Goal: Transaction & Acquisition: Subscribe to service/newsletter

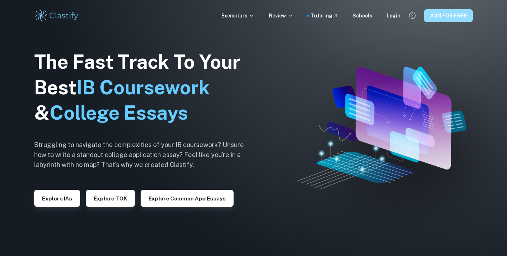
click at [436, 18] on button "JOIN FOR FREE" at bounding box center [448, 15] width 49 height 13
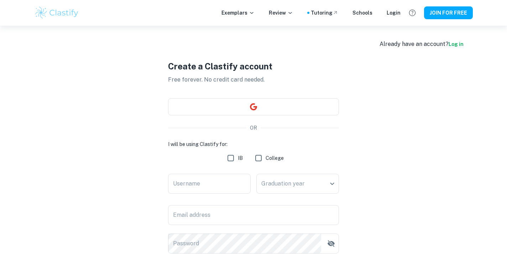
click at [217, 93] on div "Create a Clastify account Free forever. No credit card needed. OR I will be usi…" at bounding box center [253, 184] width 171 height 317
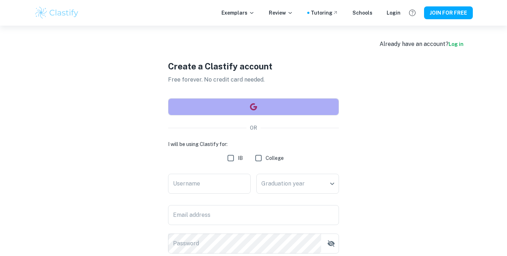
click at [217, 102] on button "button" at bounding box center [253, 106] width 171 height 17
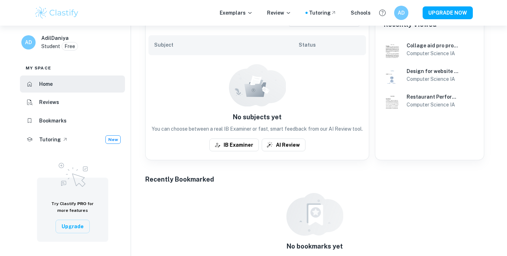
scroll to position [181, 0]
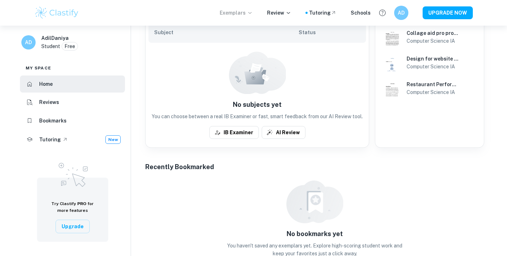
click at [253, 12] on icon at bounding box center [250, 13] width 6 height 6
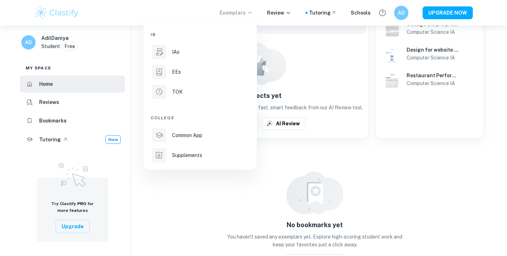
scroll to position [201, 0]
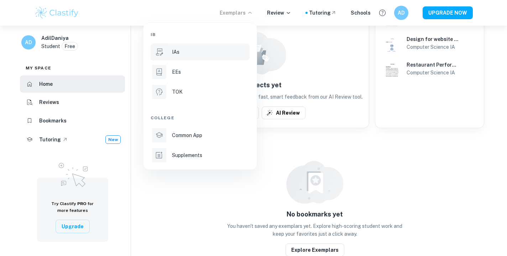
click at [193, 56] on li "IAs" at bounding box center [200, 51] width 99 height 17
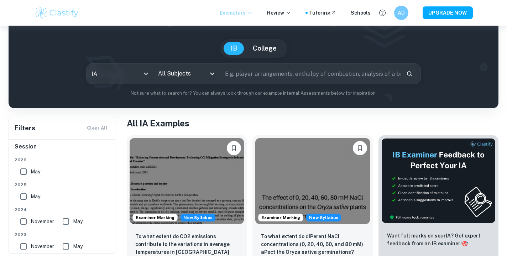
scroll to position [53, 0]
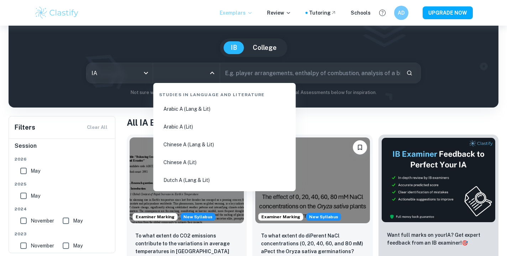
click at [201, 73] on input "All Subjects" at bounding box center [180, 73] width 49 height 14
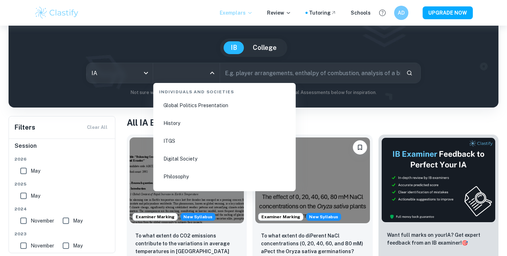
scroll to position [954, 0]
click at [180, 158] on li "Digital Society" at bounding box center [224, 160] width 137 height 16
type input "Digital Society"
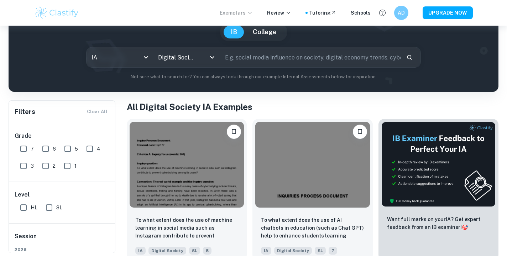
scroll to position [73, 0]
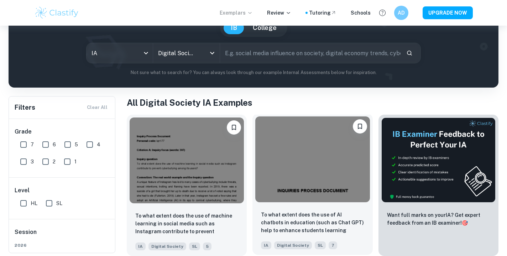
click at [285, 212] on p "To what extent does the use of AI chatbots in education (such as Chat GPT) help…" at bounding box center [312, 223] width 103 height 24
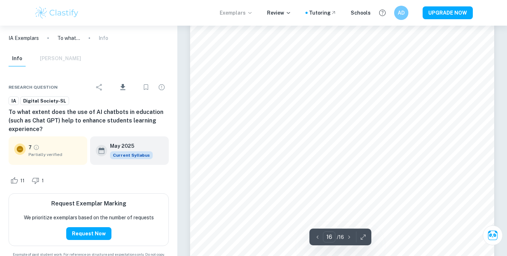
scroll to position [6912, 0]
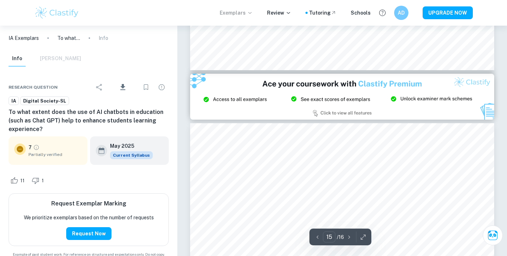
type input "14"
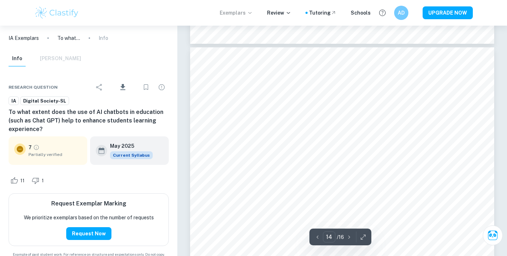
scroll to position [5765, 0]
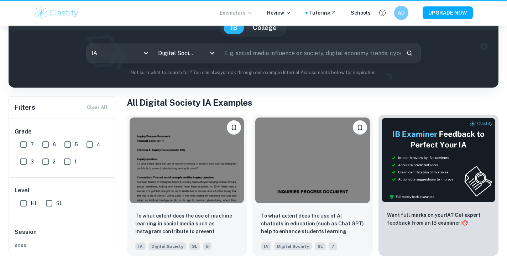
scroll to position [73, 0]
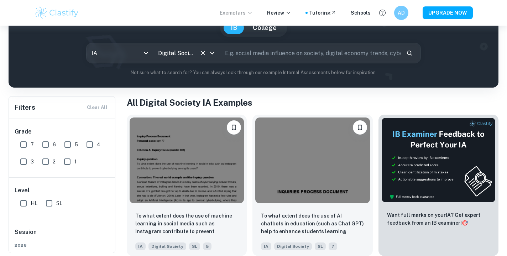
click at [181, 61] on div "Digital Society All Subjects" at bounding box center [186, 53] width 67 height 20
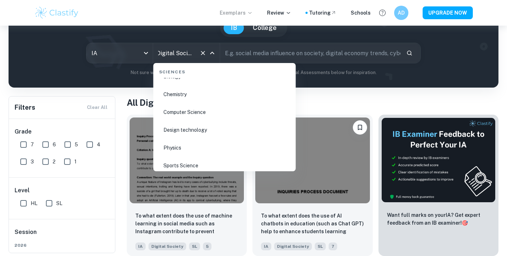
scroll to position [1115, 0]
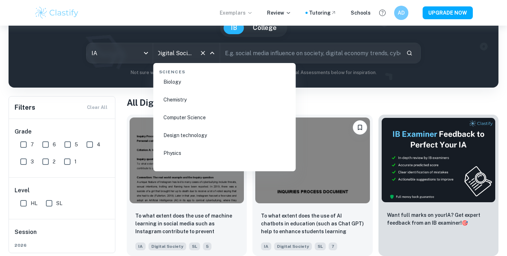
click at [179, 117] on li "Computer Science" at bounding box center [224, 117] width 137 height 16
type input "Computer Science"
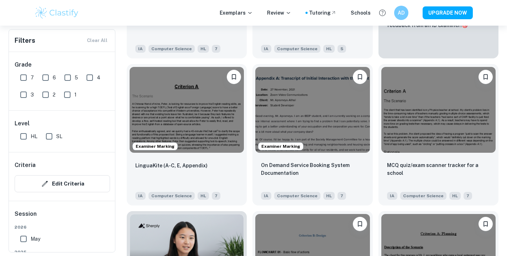
scroll to position [335, 0]
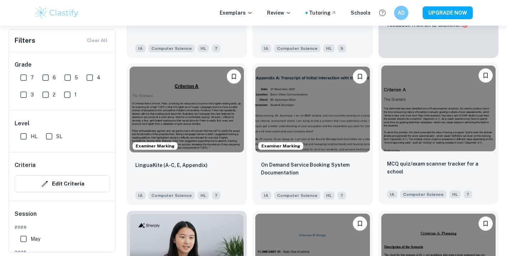
click at [395, 157] on div "MCQ quiz/exam scanner tracker for a school IA Computer Science HL 7" at bounding box center [438, 179] width 120 height 50
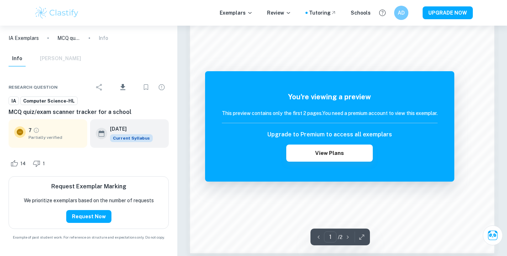
scroll to position [590, 0]
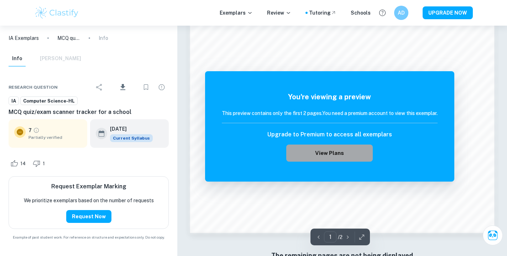
click at [336, 153] on button "View Plans" at bounding box center [329, 152] width 86 height 17
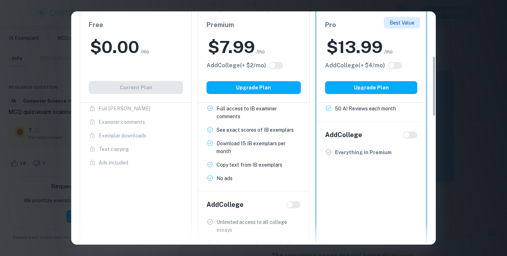
scroll to position [173, 0]
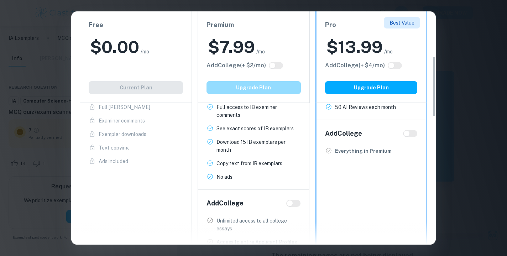
click at [251, 90] on button "Upgrade Plan" at bounding box center [253, 87] width 94 height 13
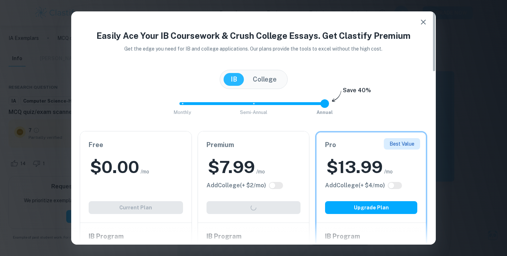
scroll to position [505, 0]
drag, startPoint x: 321, startPoint y: 105, endPoint x: 272, endPoint y: 102, distance: 49.2
click at [272, 102] on span "Monthly Semi-Annual Annual" at bounding box center [253, 104] width 142 height 12
drag, startPoint x: 254, startPoint y: 103, endPoint x: 227, endPoint y: 105, distance: 27.5
click at [228, 105] on span "Monthly Semi-Annual Annual" at bounding box center [253, 104] width 142 height 12
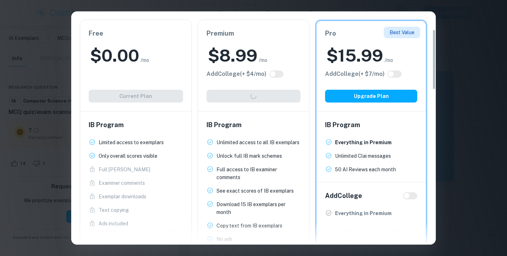
scroll to position [0, 0]
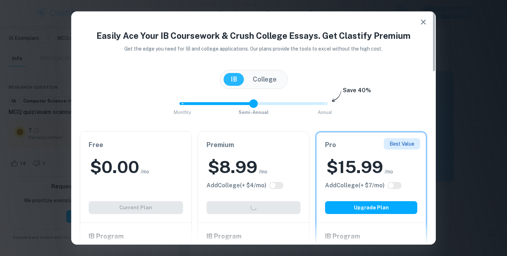
type input "0"
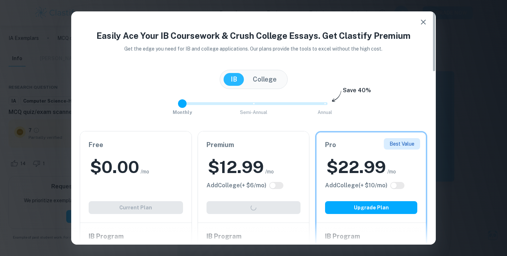
drag, startPoint x: 253, startPoint y: 102, endPoint x: 180, endPoint y: 102, distance: 72.2
click at [180, 102] on span at bounding box center [182, 103] width 9 height 9
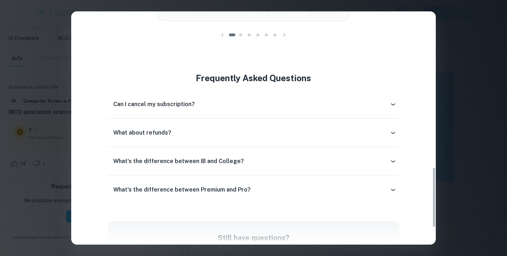
scroll to position [619, 0]
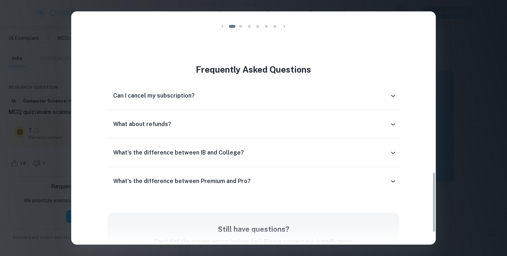
click at [212, 100] on div "Can I cancel my subscription?" at bounding box center [252, 95] width 291 height 17
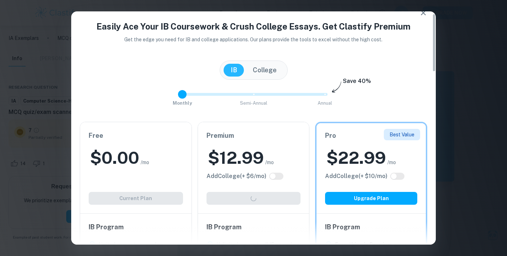
scroll to position [0, 0]
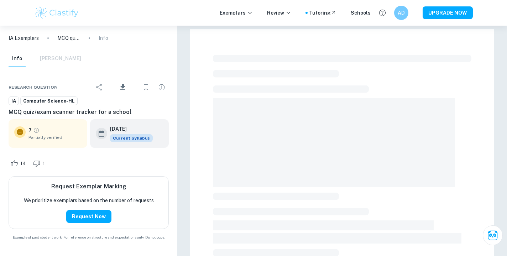
scroll to position [13, 0]
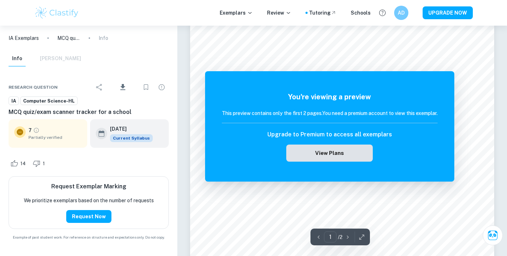
click at [349, 154] on button "View Plans" at bounding box center [329, 152] width 86 height 17
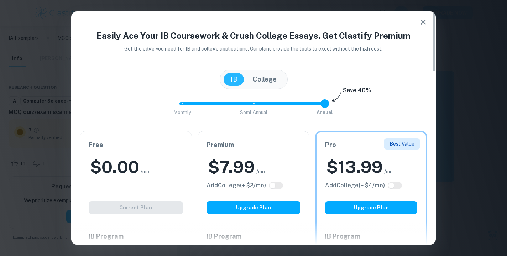
type input "0"
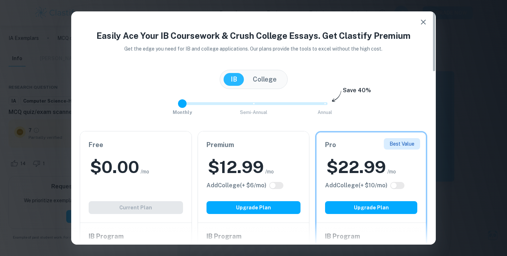
click at [179, 104] on span at bounding box center [179, 103] width 0 height 3
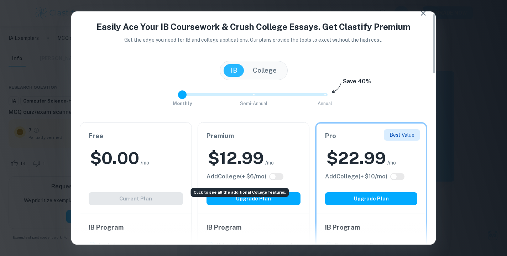
scroll to position [25, 0]
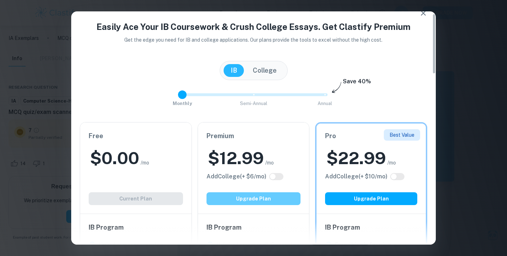
click at [238, 199] on button "Upgrade Plan" at bounding box center [253, 198] width 94 height 13
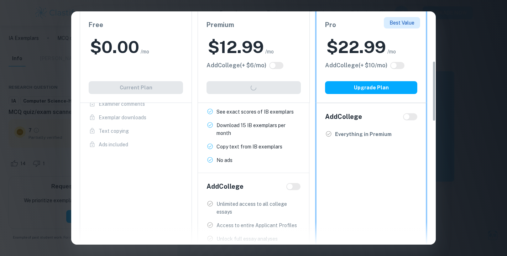
scroll to position [192, 0]
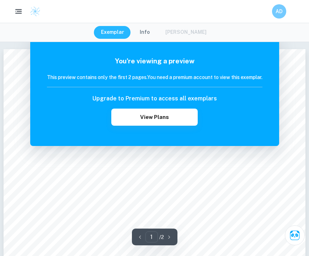
click at [15, 11] on circle "button" at bounding box center [15, 11] width 1 height 1
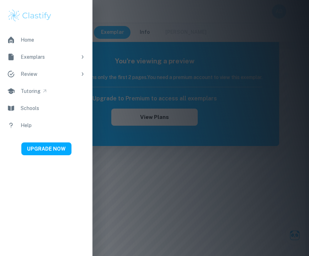
click at [149, 36] on div at bounding box center [154, 128] width 309 height 256
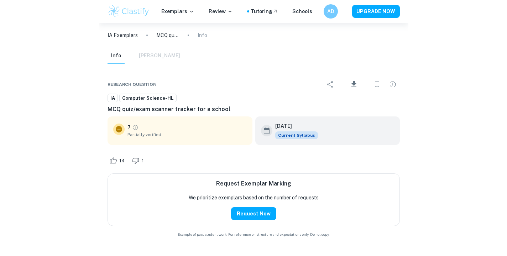
scroll to position [26, 0]
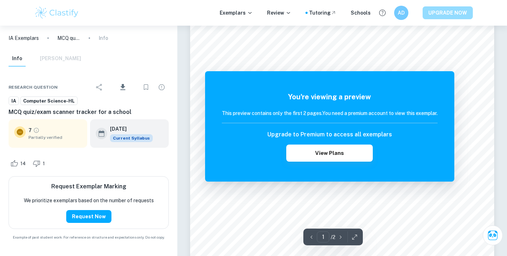
click at [435, 15] on button "UPGRADE NOW" at bounding box center [447, 12] width 50 height 13
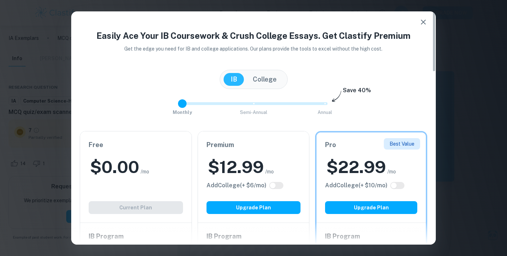
click at [186, 101] on span "Monthly Semi-Annual Annual" at bounding box center [253, 104] width 142 height 12
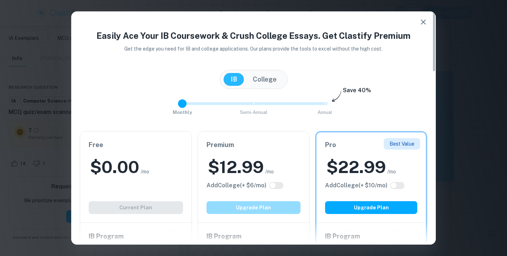
click at [224, 205] on button "Upgrade Plan" at bounding box center [253, 207] width 94 height 13
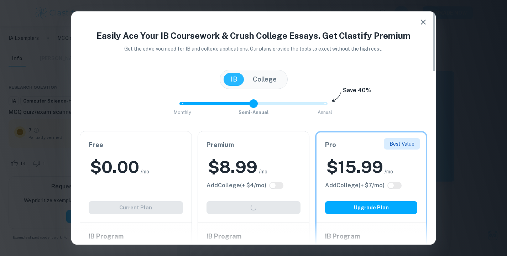
click at [254, 104] on span at bounding box center [253, 103] width 1 height 1
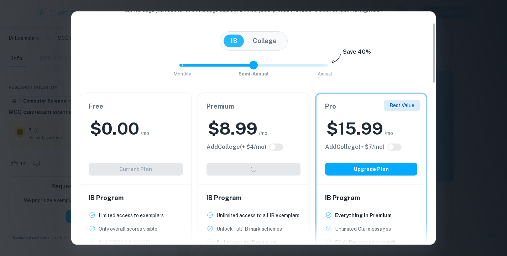
scroll to position [11, 0]
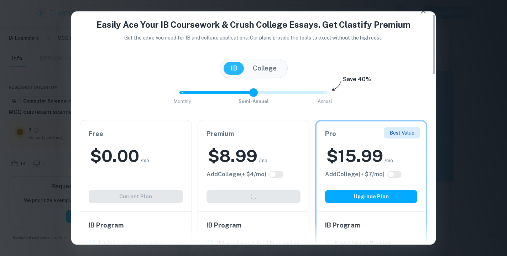
type input "0"
click at [183, 92] on span "Monthly Semi-Annual Annual" at bounding box center [253, 92] width 142 height 12
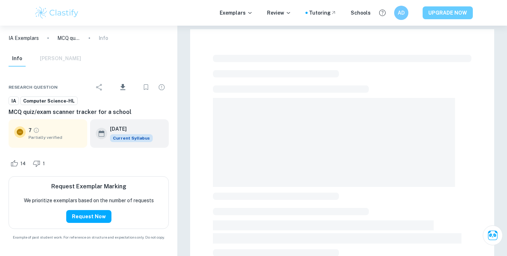
click at [436, 16] on button "UPGRADE NOW" at bounding box center [447, 12] width 50 height 13
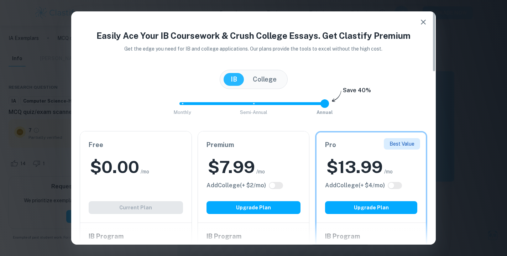
type input "0"
click at [186, 104] on span at bounding box center [250, 103] width 142 height 3
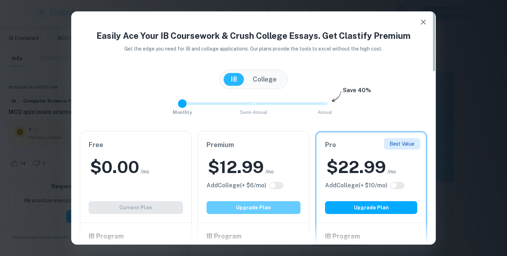
click at [239, 207] on button "Upgrade Plan" at bounding box center [253, 207] width 94 height 13
